Goal: Transaction & Acquisition: Purchase product/service

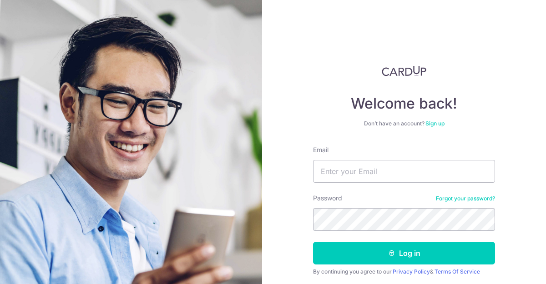
type input "[EMAIL_ADDRESS][DOMAIN_NAME]"
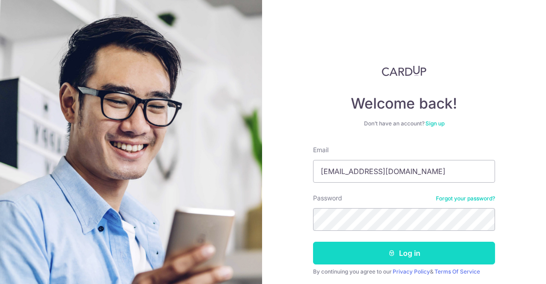
click at [409, 253] on button "Log in" at bounding box center [404, 253] width 182 height 23
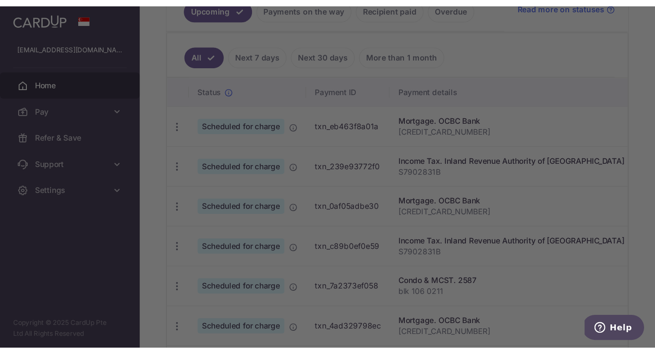
scroll to position [222, 0]
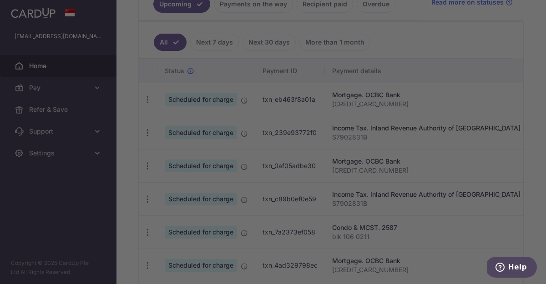
click at [148, 59] on div at bounding box center [275, 143] width 551 height 287
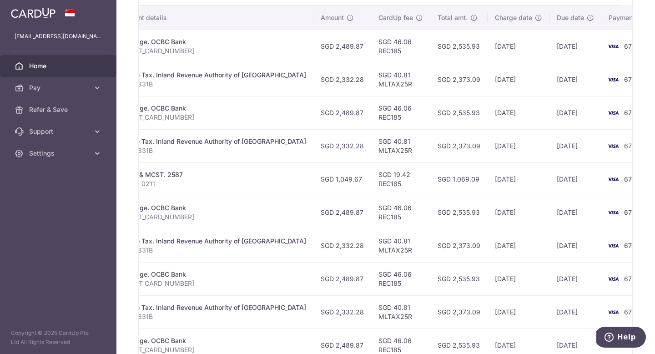
scroll to position [349, 0]
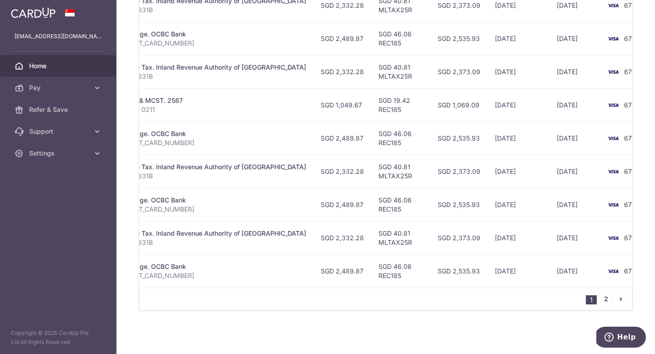
click at [546, 284] on link "2" at bounding box center [606, 298] width 11 height 11
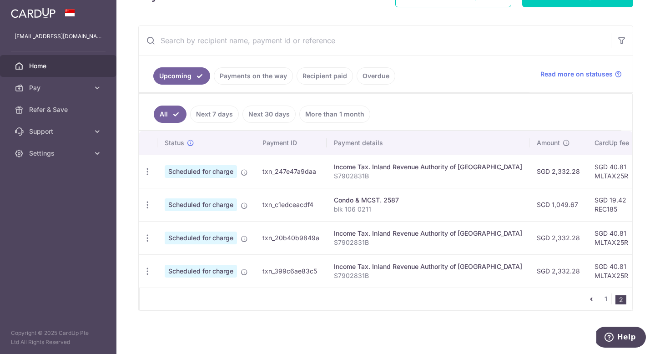
scroll to position [0, 0]
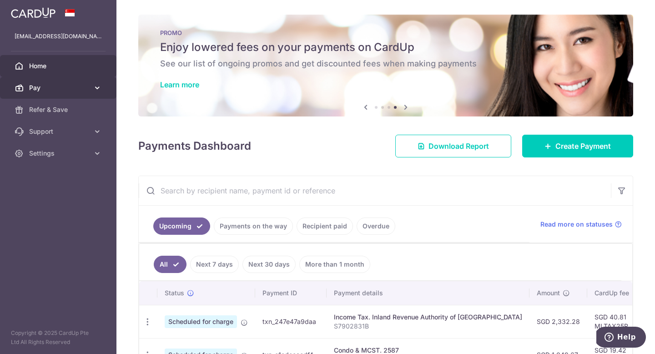
click at [91, 92] on link "Pay" at bounding box center [58, 88] width 116 height 22
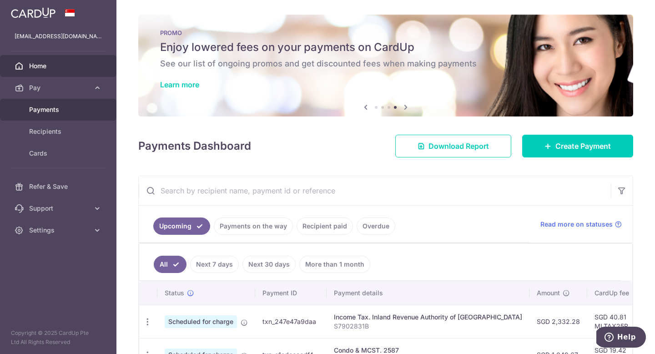
click at [60, 111] on span "Payments" at bounding box center [59, 109] width 60 height 9
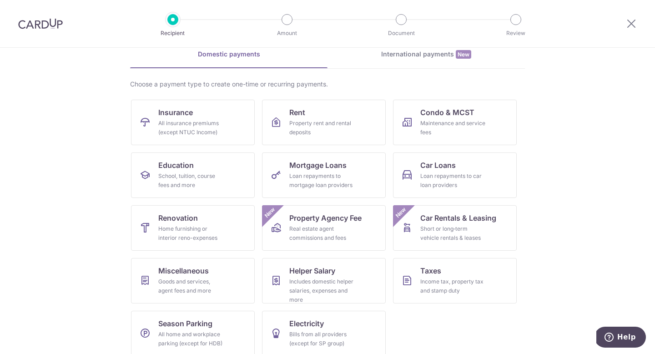
scroll to position [53, 0]
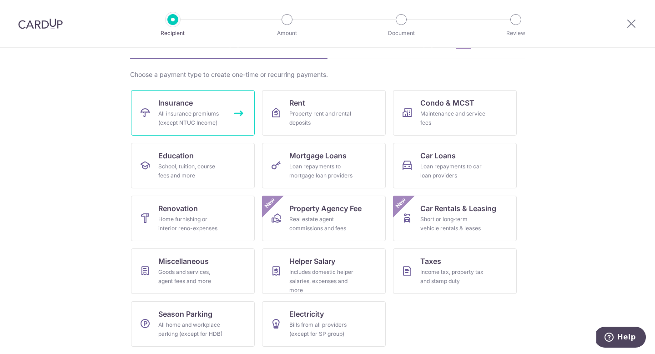
click at [202, 113] on div "All insurance premiums (except NTUC Income)" at bounding box center [191, 118] width 66 height 18
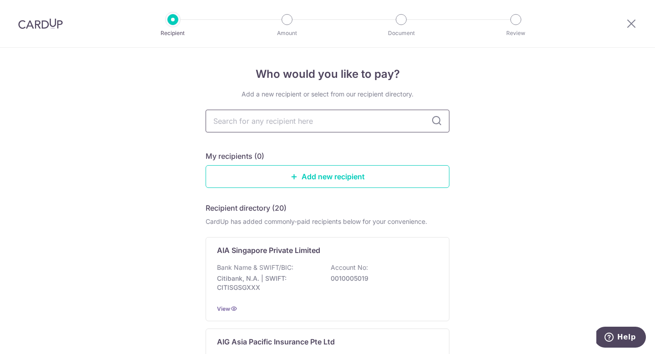
type input "A"
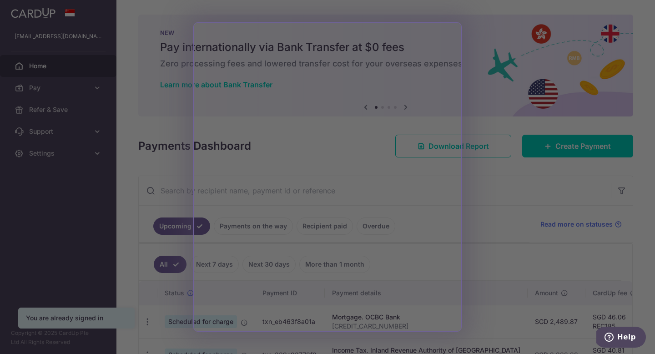
click at [393, 8] on div at bounding box center [331, 179] width 662 height 358
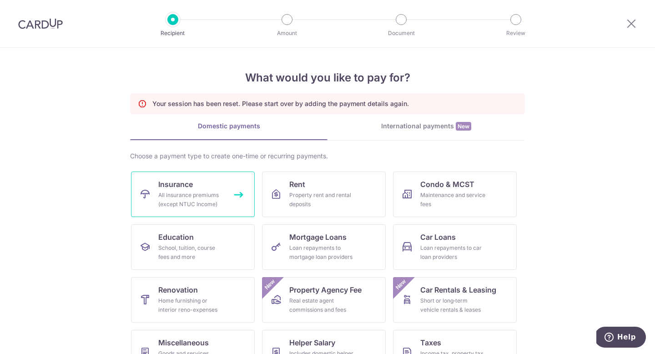
click at [210, 187] on link "Insurance All insurance premiums (except NTUC Income)" at bounding box center [193, 194] width 124 height 45
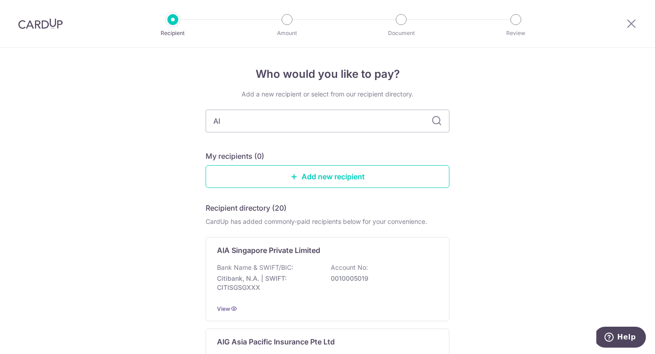
type input "AIA"
click at [436, 121] on icon at bounding box center [436, 121] width 11 height 11
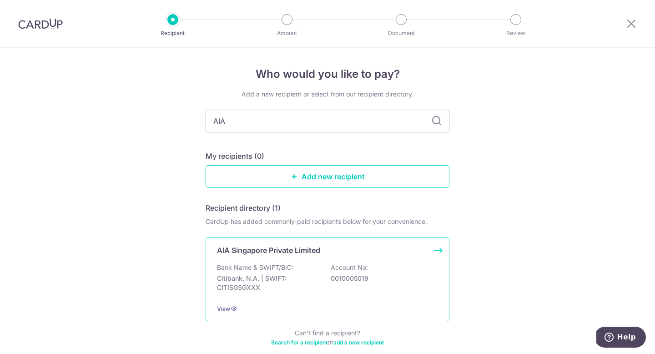
click at [283, 268] on p "Bank Name & SWIFT/BIC:" at bounding box center [255, 267] width 76 height 9
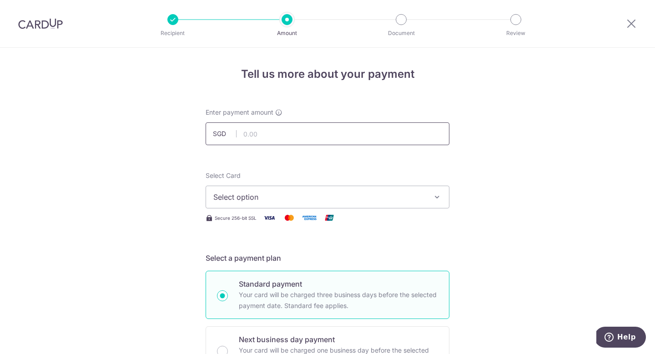
click at [291, 135] on input "text" at bounding box center [328, 133] width 244 height 23
type input "2,042.84"
click at [365, 176] on div "Select Card Select option Add credit card Your Cards **** 6764 **** 1002 **** 6…" at bounding box center [328, 189] width 244 height 37
click at [346, 197] on span "Select option" at bounding box center [319, 197] width 212 height 11
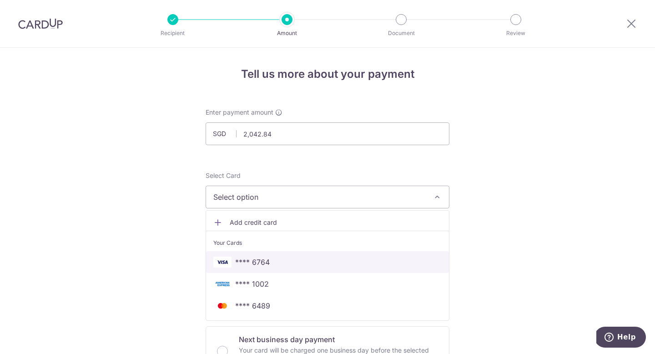
click at [284, 266] on span "**** 6764" at bounding box center [327, 262] width 228 height 11
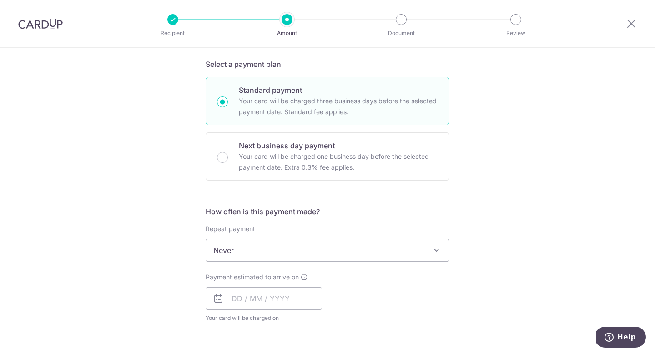
scroll to position [212, 0]
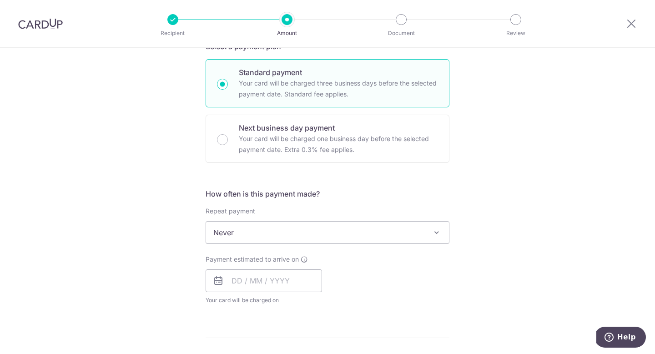
click at [359, 236] on span "Never" at bounding box center [327, 233] width 243 height 22
click at [292, 282] on input "text" at bounding box center [264, 280] width 116 height 23
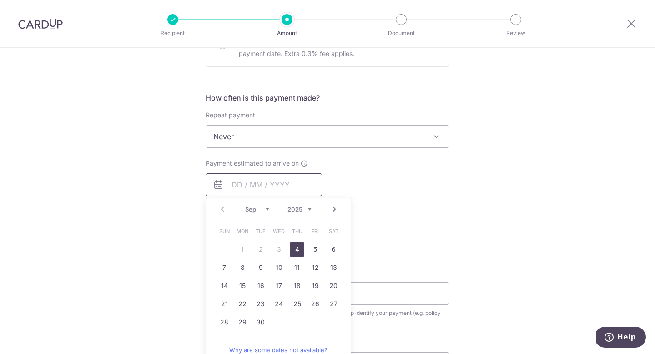
scroll to position [318, 0]
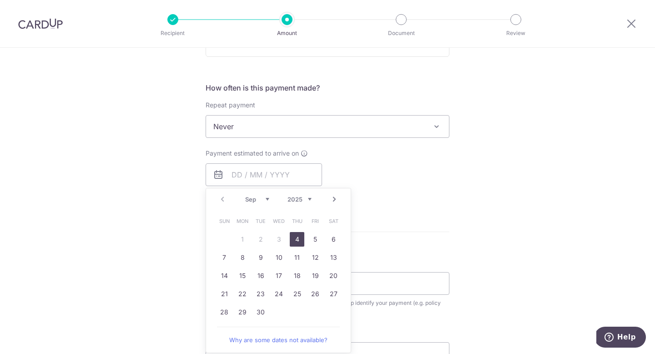
click at [300, 239] on link "4" at bounding box center [297, 239] width 15 height 15
type input "[DATE]"
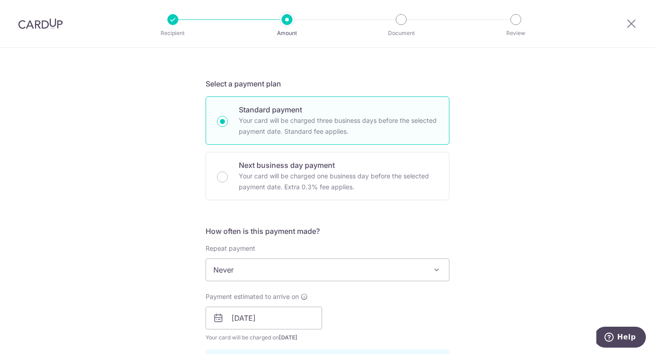
scroll to position [172, 0]
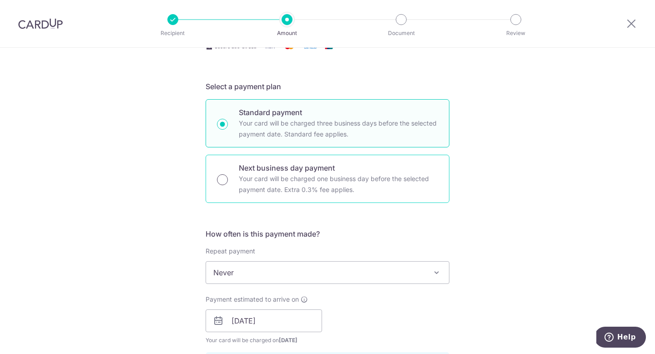
click at [220, 181] on input "Next business day payment Your card will be charged one business day before the…" at bounding box center [222, 179] width 11 height 11
radio input "true"
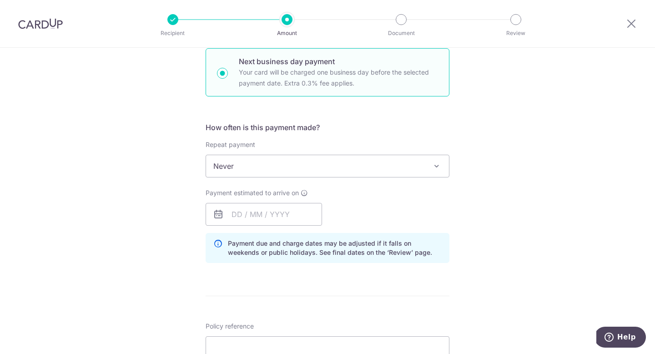
scroll to position [278, 0]
click at [278, 215] on input "text" at bounding box center [264, 213] width 116 height 23
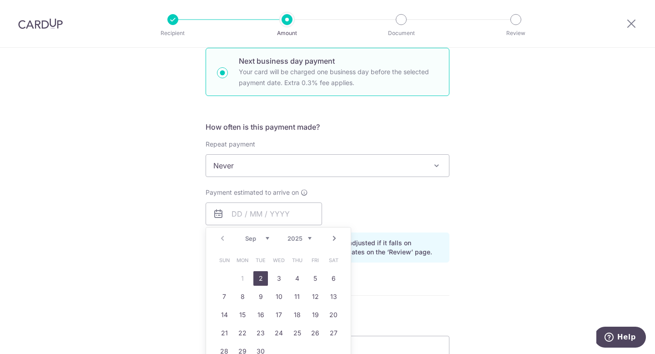
click at [242, 279] on table "Sun Mon Tue Wed Thu Fri Sat 1 2 3 4 5 6 7 8 9 10 11 12 13 14 15 16 17 18 19 20 …" at bounding box center [278, 305] width 127 height 109
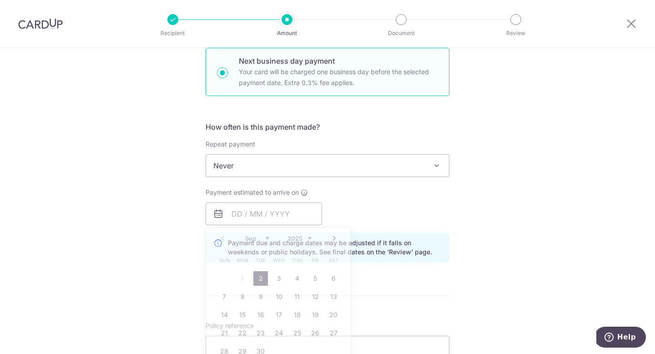
click at [370, 211] on div "Payment estimated to arrive on Prev Next Sep Oct Nov Dec 2025 2026 2027 2028 20…" at bounding box center [327, 206] width 255 height 37
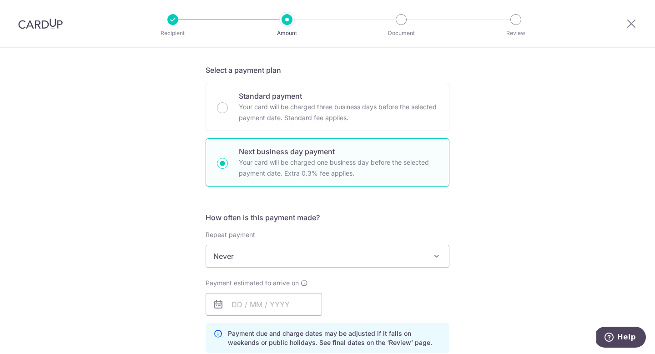
scroll to position [187, 0]
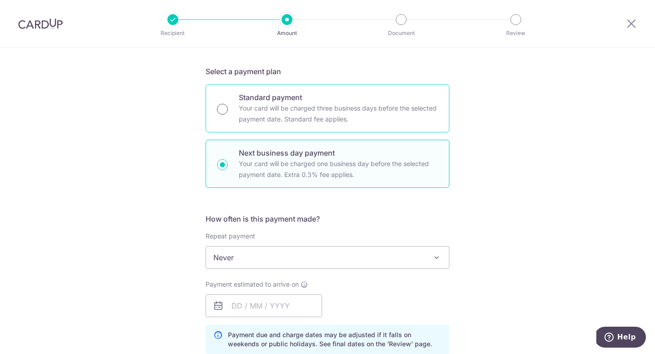
click at [222, 112] on input "Standard payment Your card will be charged three business days before the selec…" at bounding box center [222, 109] width 11 height 11
radio input "true"
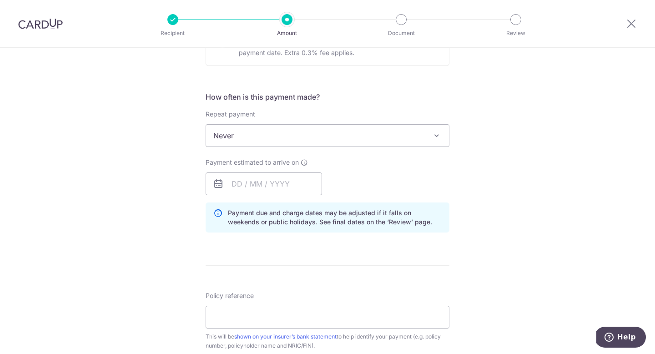
scroll to position [301, 0]
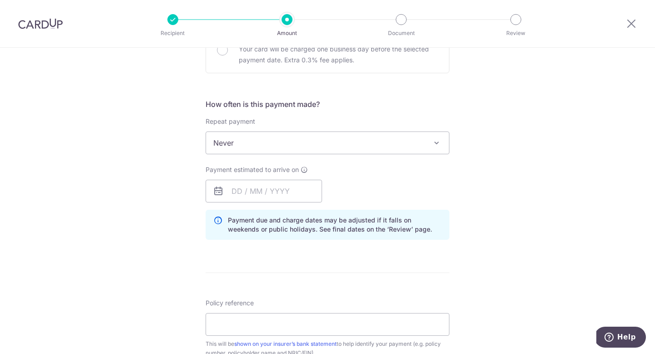
click at [354, 144] on span "Never" at bounding box center [327, 143] width 243 height 22
click at [300, 188] on input "text" at bounding box center [264, 191] width 116 height 23
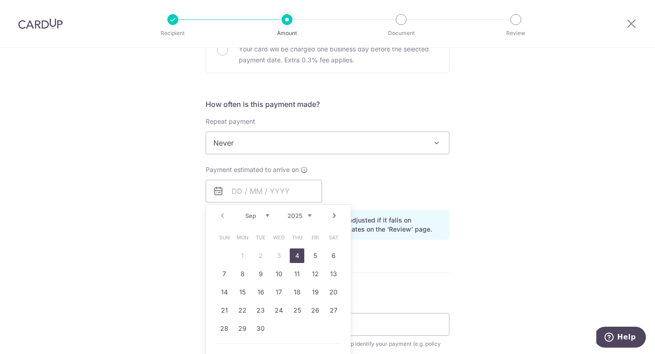
click at [295, 252] on link "4" at bounding box center [297, 255] width 15 height 15
type input "04/09/2025"
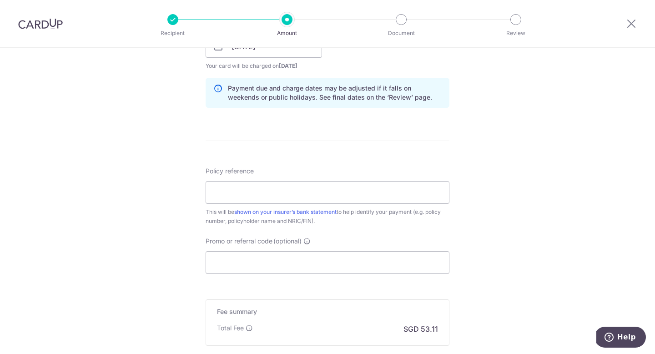
scroll to position [447, 0]
click at [404, 196] on input "Policy reference" at bounding box center [328, 191] width 244 height 23
type input "H231571573"
click at [387, 260] on input "Promo or referral code (optional)" at bounding box center [328, 261] width 244 height 23
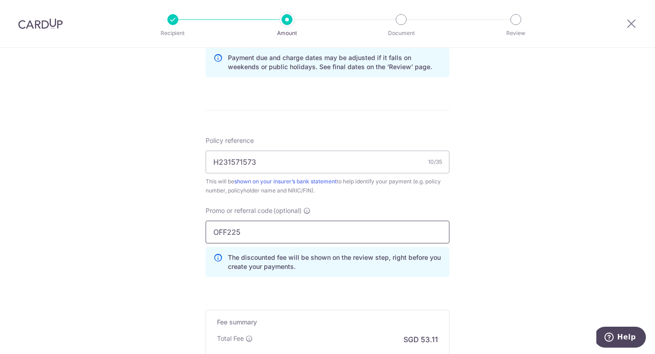
scroll to position [492, 0]
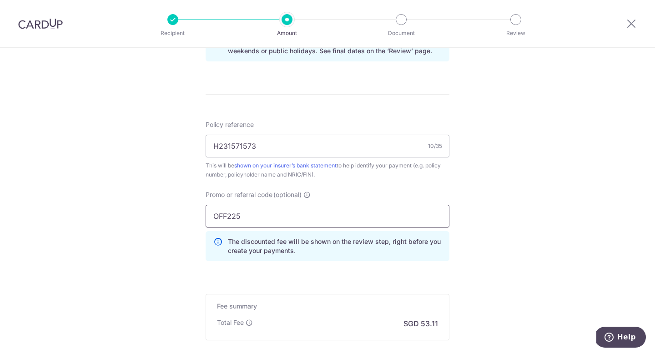
drag, startPoint x: 245, startPoint y: 216, endPoint x: 198, endPoint y: 212, distance: 47.0
click at [198, 212] on div "Tell us more about your payment Enter payment amount SGD 2,042.84 2042.84 Selec…" at bounding box center [327, 5] width 655 height 901
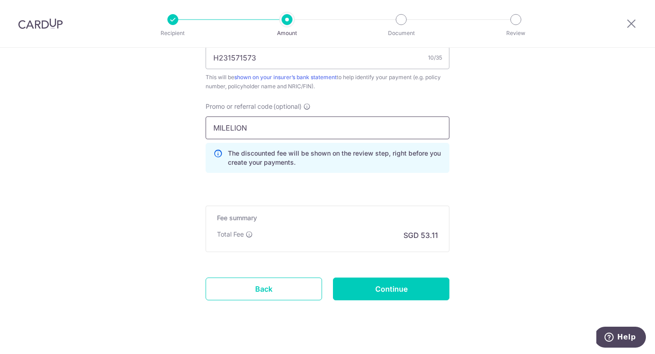
scroll to position [590, 0]
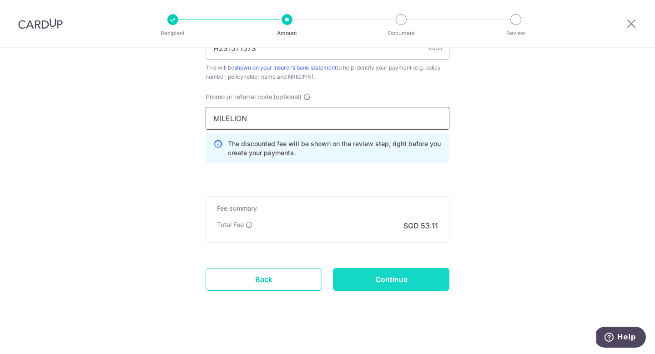
type input "MILELION"
click at [413, 279] on input "Continue" at bounding box center [391, 279] width 116 height 23
type input "Create Schedule"
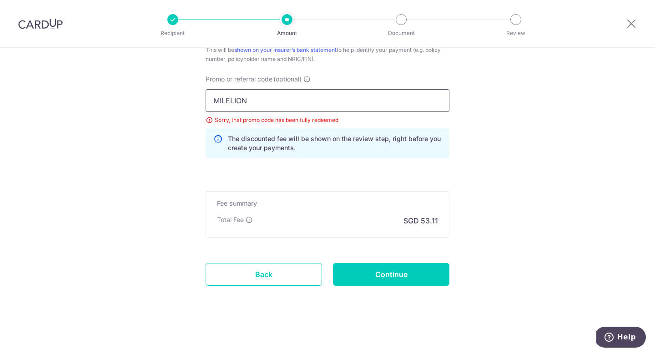
drag, startPoint x: 257, startPoint y: 102, endPoint x: 187, endPoint y: 100, distance: 70.1
type input "OFF225"
click at [394, 277] on input "Continue" at bounding box center [391, 274] width 116 height 23
type input "Update Schedule"
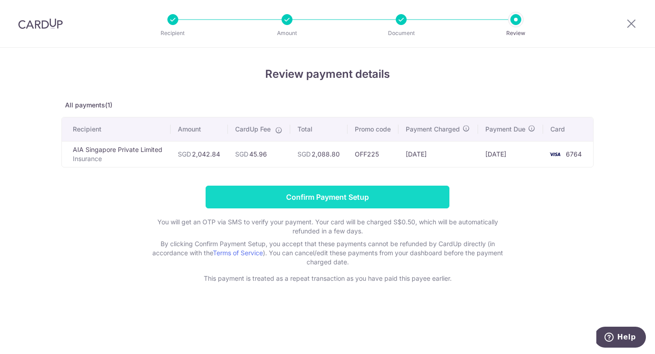
click at [354, 202] on input "Confirm Payment Setup" at bounding box center [328, 197] width 244 height 23
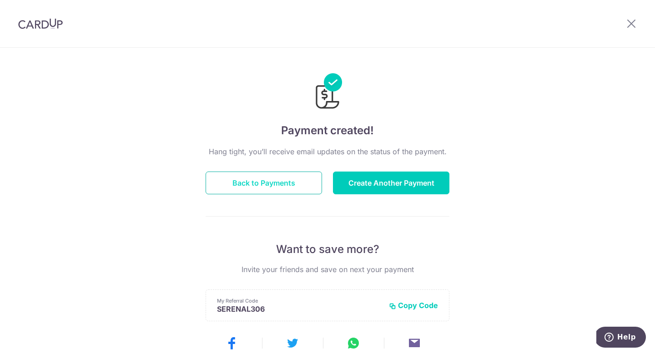
click at [293, 188] on button "Back to Payments" at bounding box center [264, 183] width 116 height 23
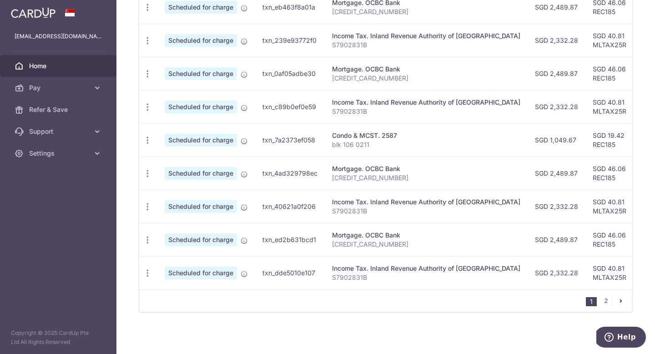
scroll to position [349, 0]
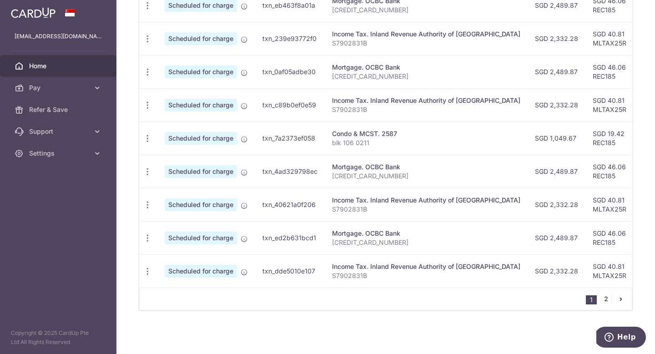
click at [606, 300] on link "2" at bounding box center [606, 298] width 11 height 11
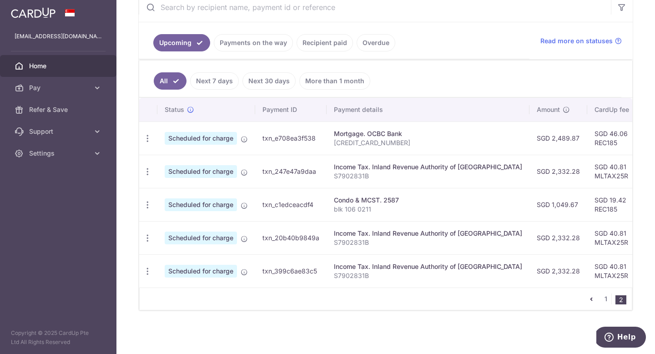
scroll to position [0, 0]
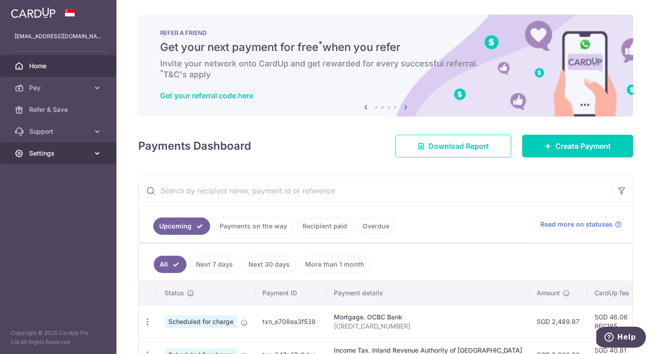
click at [87, 157] on span "Settings" at bounding box center [59, 153] width 60 height 9
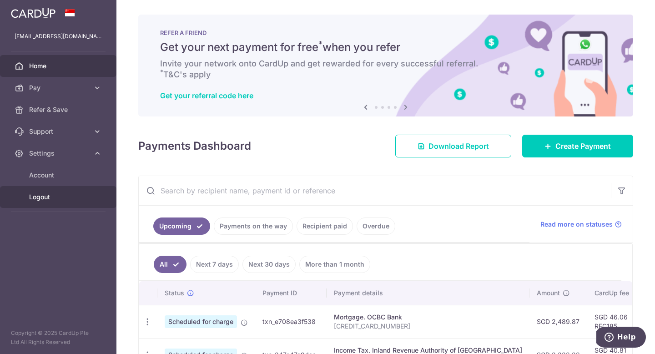
click at [53, 194] on span "Logout" at bounding box center [59, 196] width 60 height 9
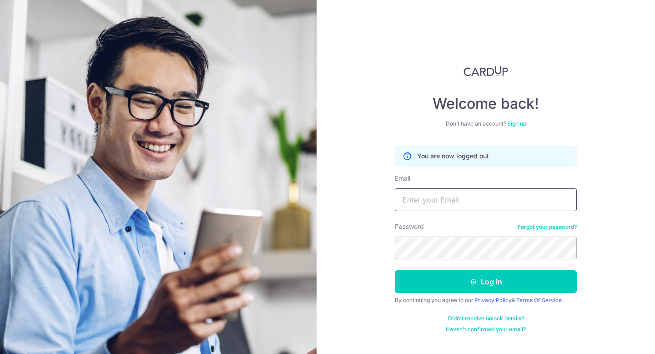
click at [429, 203] on input "Email" at bounding box center [486, 199] width 182 height 23
type input "[EMAIL_ADDRESS][DOMAIN_NAME]"
click at [395, 270] on button "Log in" at bounding box center [486, 281] width 182 height 23
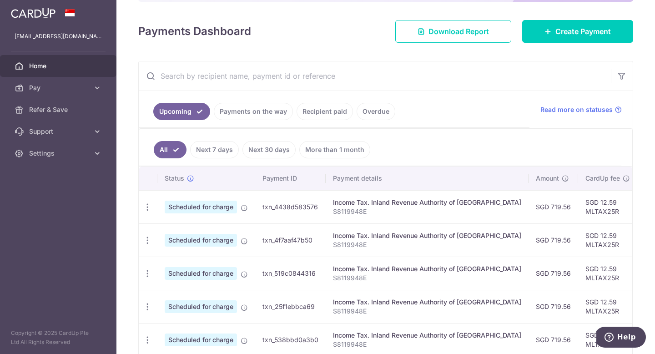
scroll to position [133, 0]
